Goal: Task Accomplishment & Management: Manage account settings

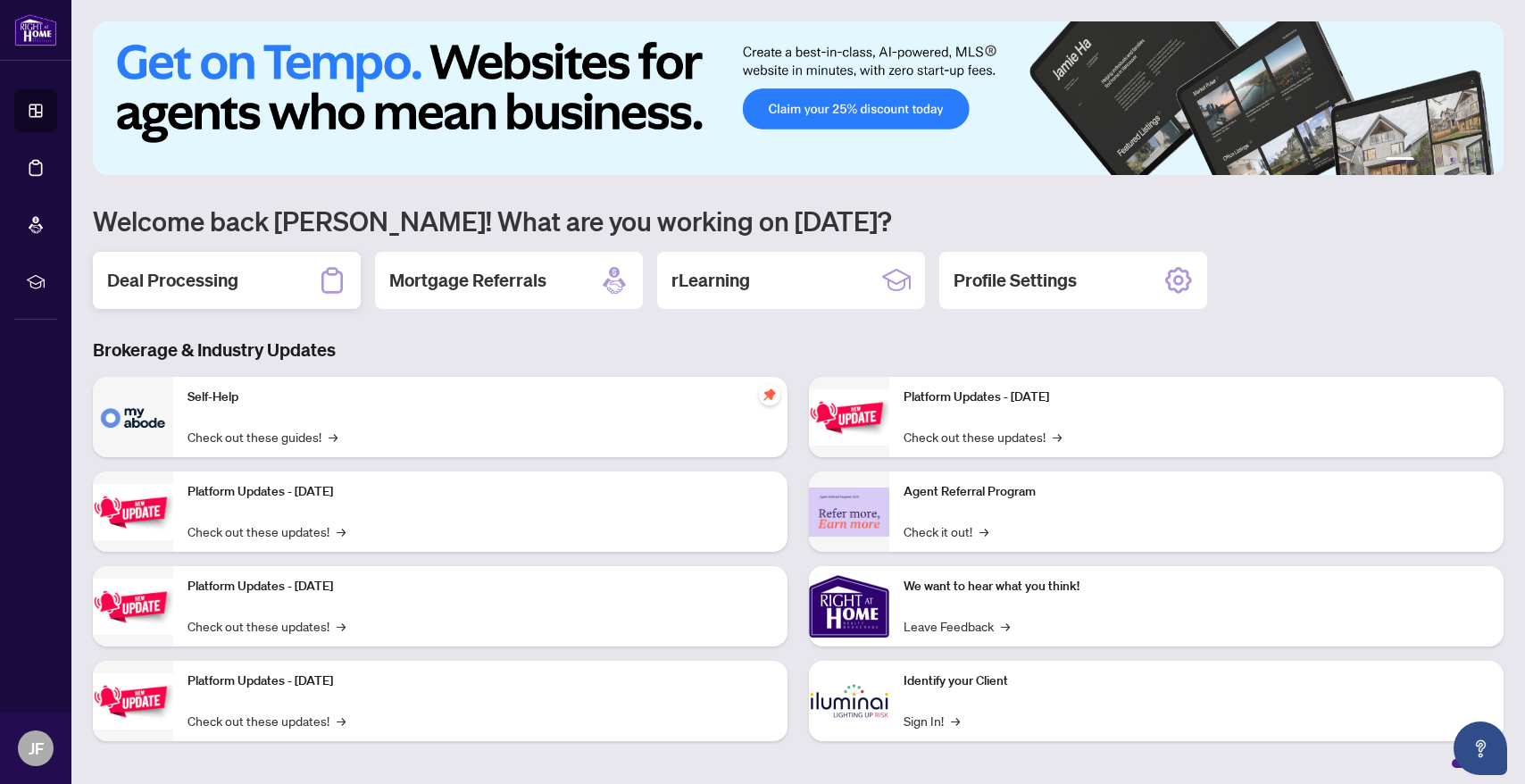
click at [261, 293] on div "Deal Processing" at bounding box center [226, 279] width 268 height 57
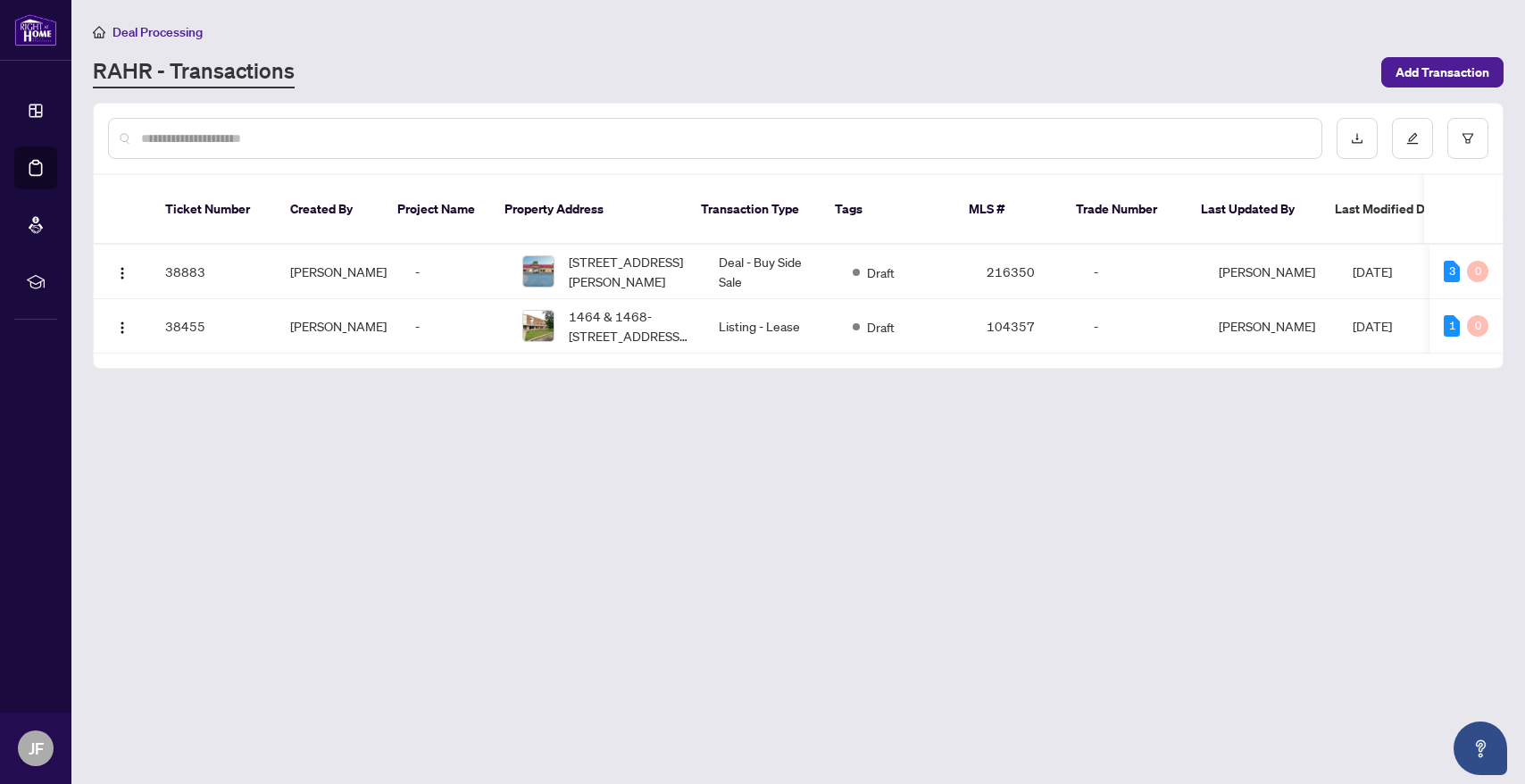
click at [539, 468] on main "Deal Processing [PERSON_NAME] - Transactions Add Transaction Ticket Number Crea…" at bounding box center [798, 392] width 1453 height 784
click at [255, 254] on td "38883" at bounding box center [214, 272] width 125 height 55
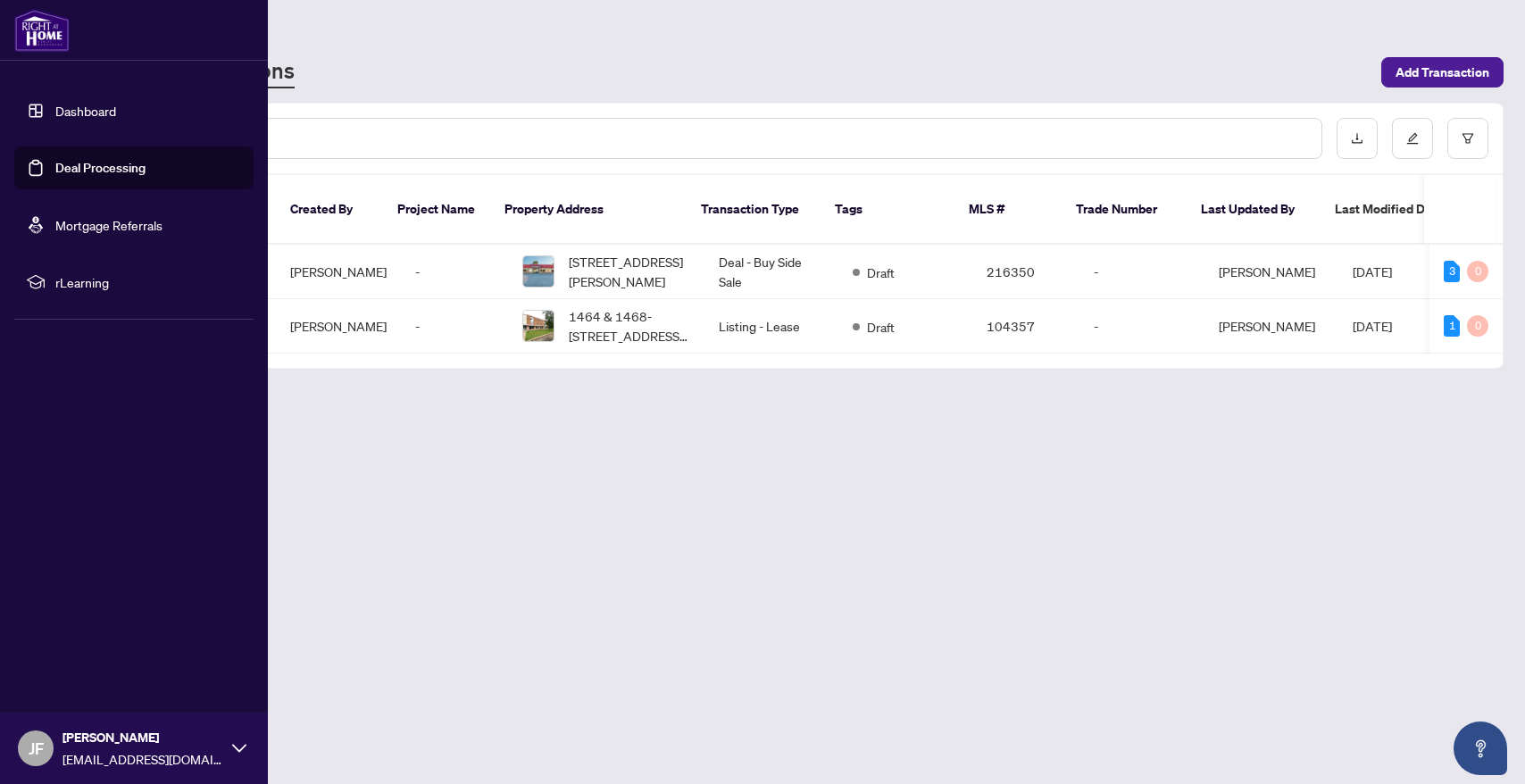
click at [236, 737] on div "[PERSON_NAME] [EMAIL_ADDRESS][DOMAIN_NAME]" at bounding box center [134, 747] width 268 height 71
drag, startPoint x: 222, startPoint y: 759, endPoint x: 61, endPoint y: 759, distance: 161.0
click at [61, 759] on div "[PERSON_NAME] [EMAIL_ADDRESS][DOMAIN_NAME]" at bounding box center [134, 747] width 268 height 71
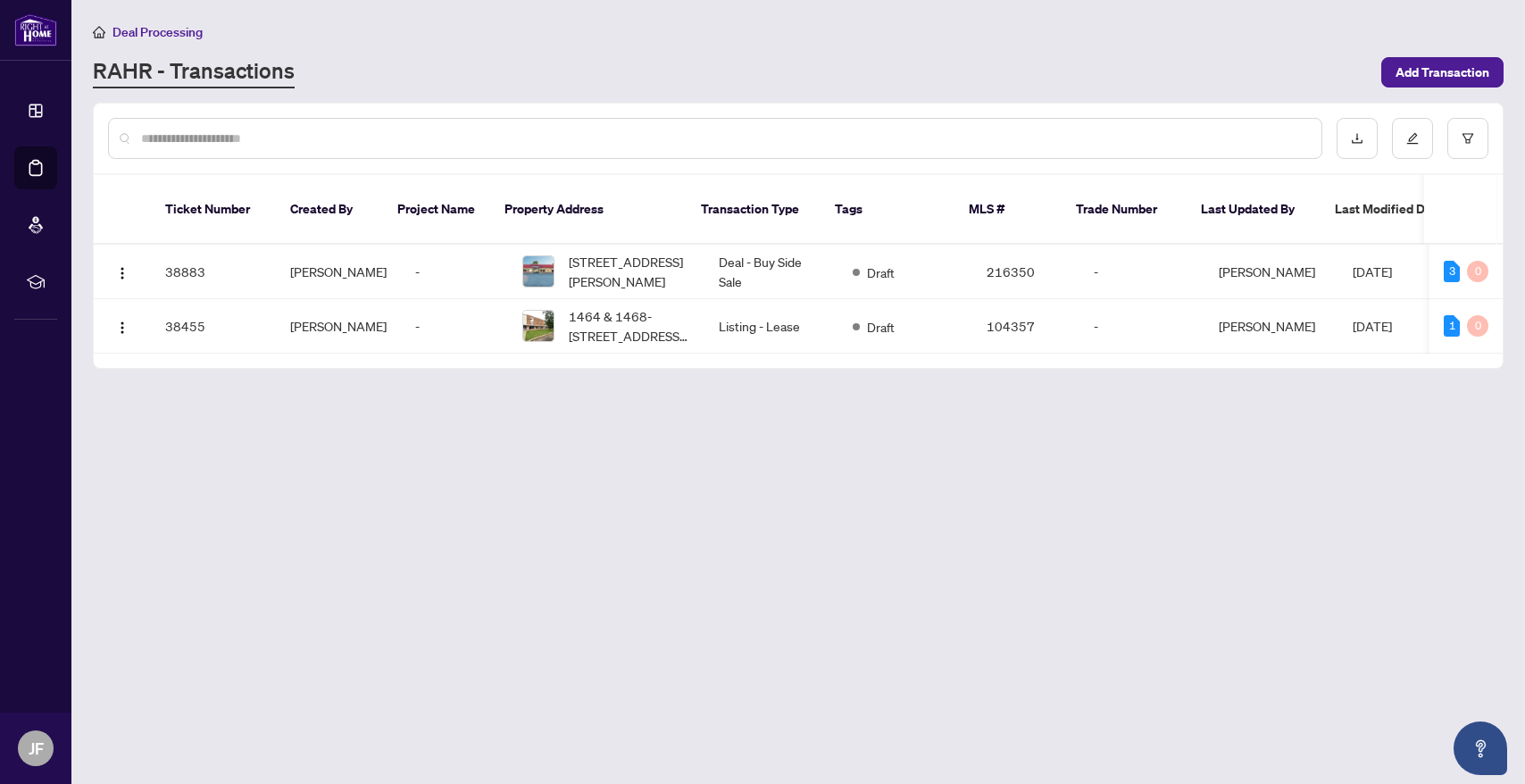
copy span "[EMAIL_ADDRESS][DOMAIN_NAME]"
drag, startPoint x: 468, startPoint y: 572, endPoint x: 460, endPoint y: 531, distance: 41.8
click at [468, 572] on main "Deal Processing [PERSON_NAME] - Transactions Add Transaction Ticket Number Crea…" at bounding box center [798, 392] width 1453 height 784
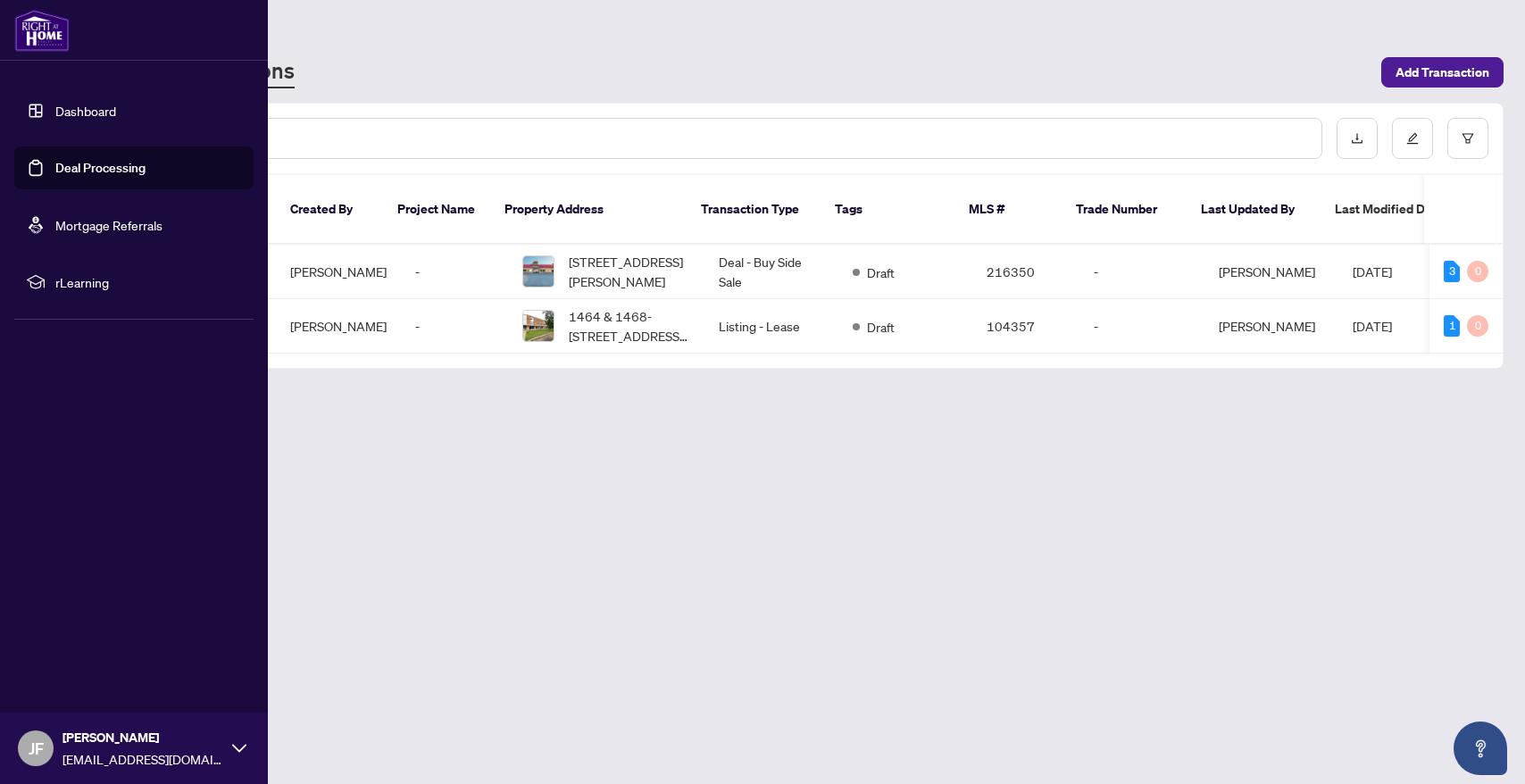
click at [240, 737] on div "[PERSON_NAME] [EMAIL_ADDRESS][DOMAIN_NAME]" at bounding box center [134, 747] width 268 height 71
click at [79, 644] on span "Logout" at bounding box center [72, 641] width 40 height 29
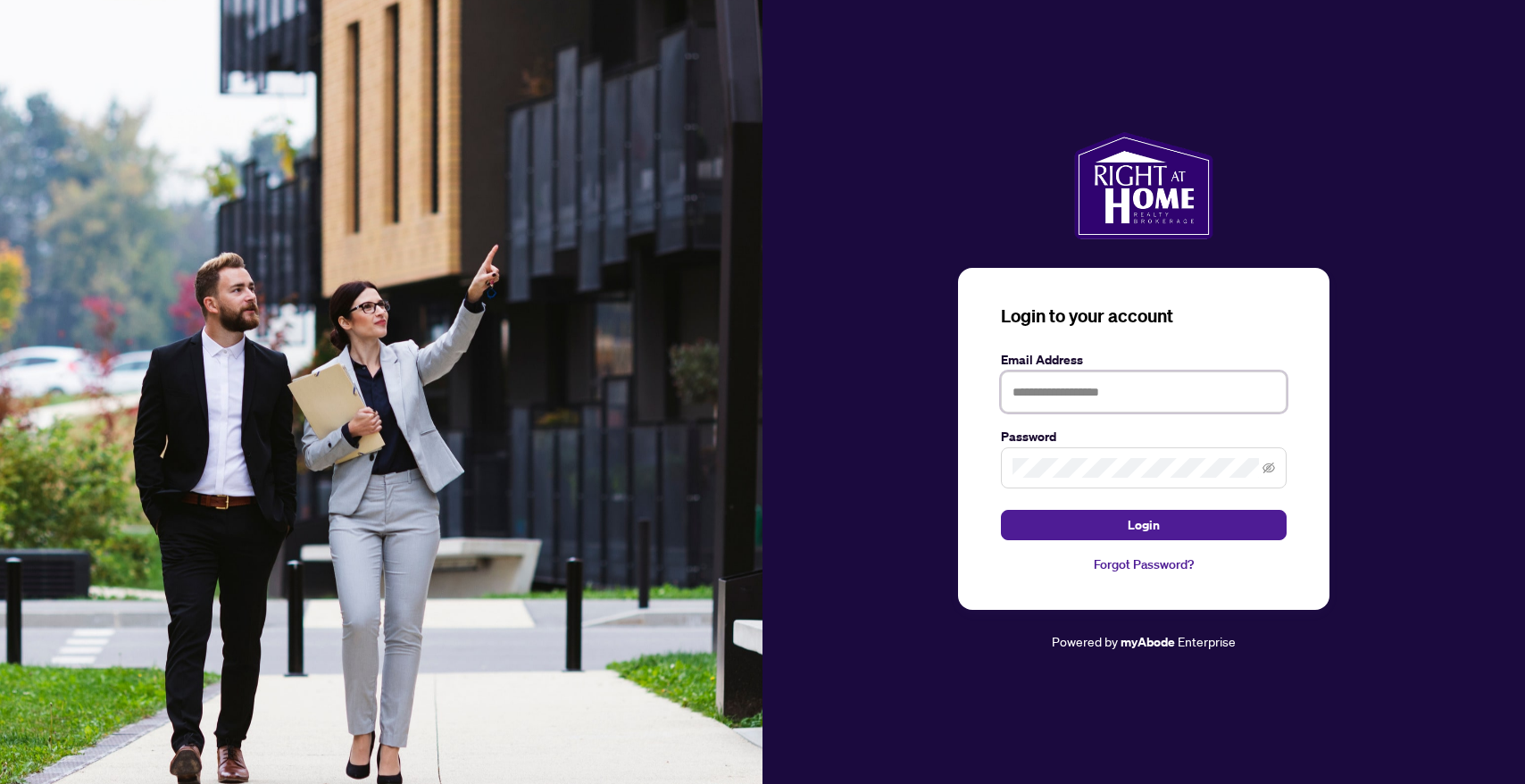
click at [1117, 392] on input "text" at bounding box center [1144, 391] width 285 height 41
type input "**********"
click at [1271, 465] on icon "eye-invisible" at bounding box center [1268, 467] width 13 height 11
click at [1134, 519] on span "Login" at bounding box center [1143, 525] width 32 height 29
